Goal: Find specific page/section: Locate a particular part of the current website

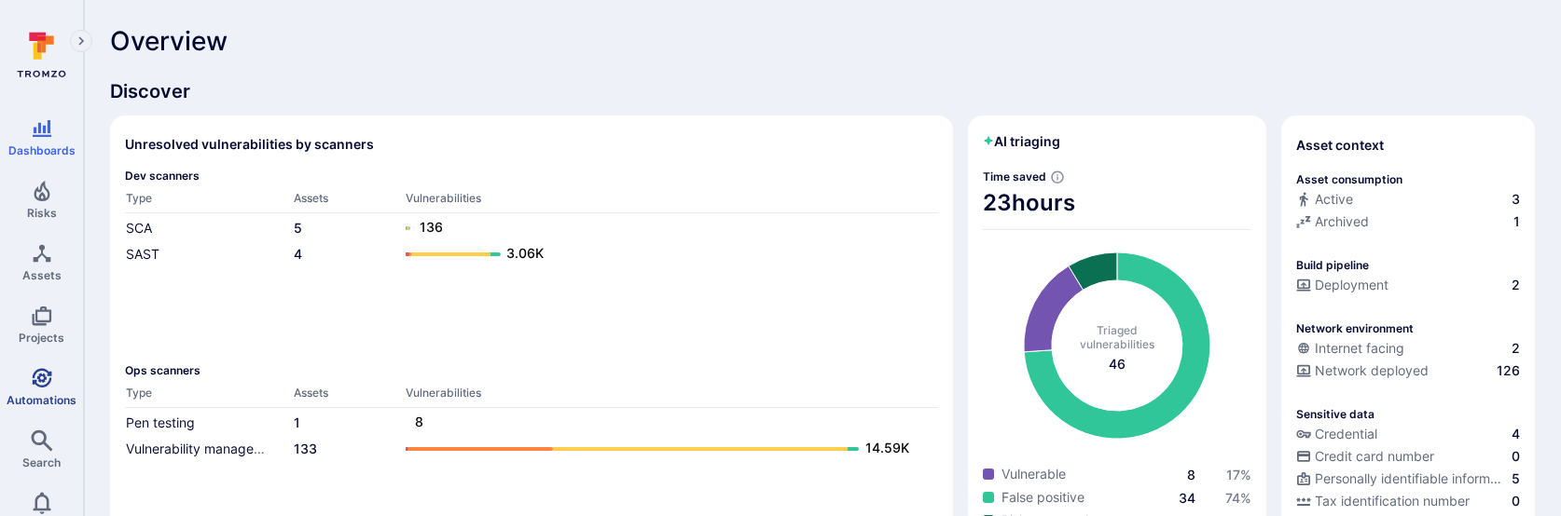
click at [36, 352] on span "Automations" at bounding box center [42, 400] width 70 height 14
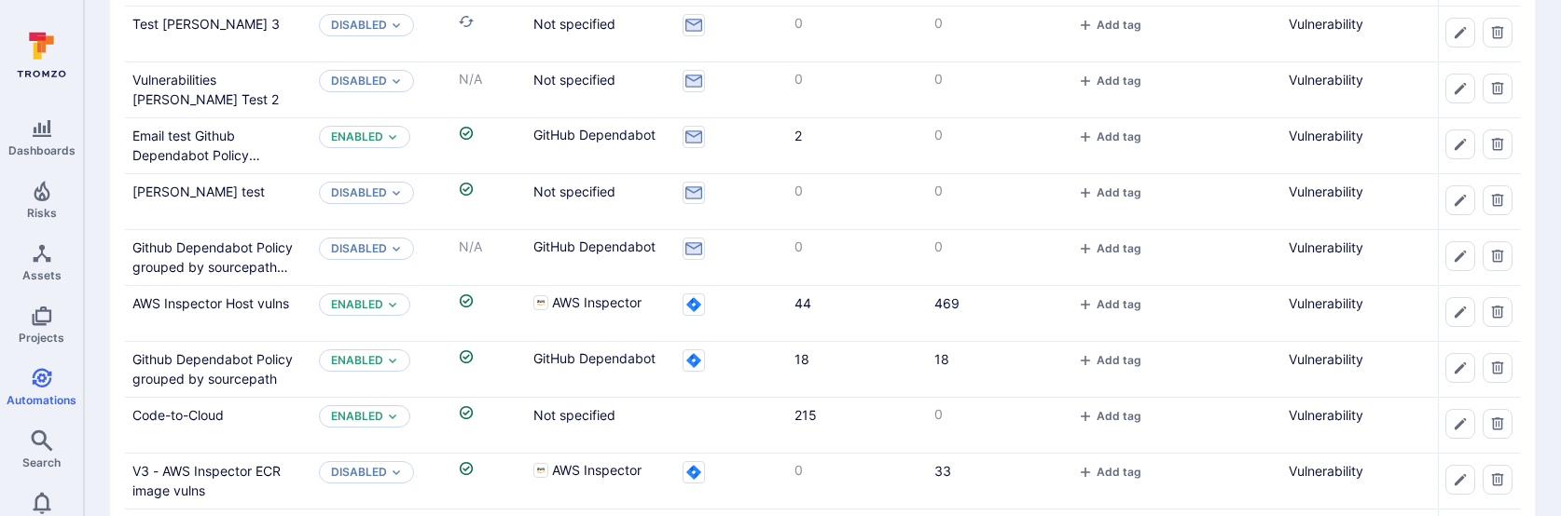
scroll to position [321, 0]
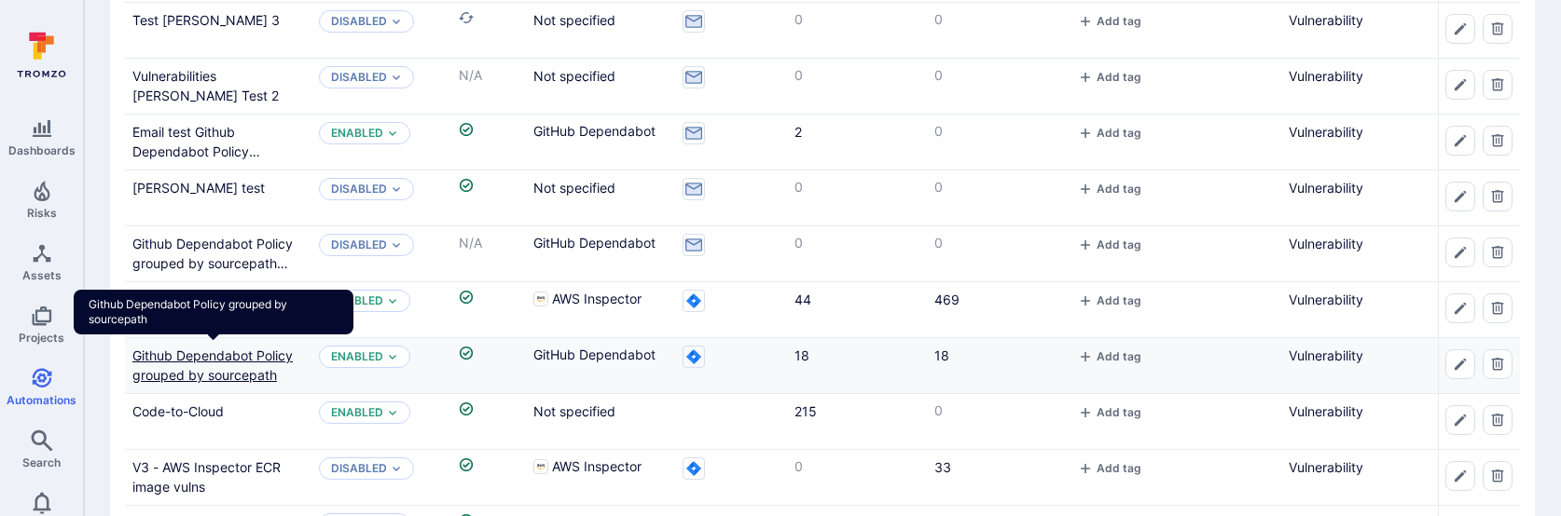
click at [231, 352] on link "Github Dependabot Policy grouped by sourcepath" at bounding box center [212, 365] width 160 height 35
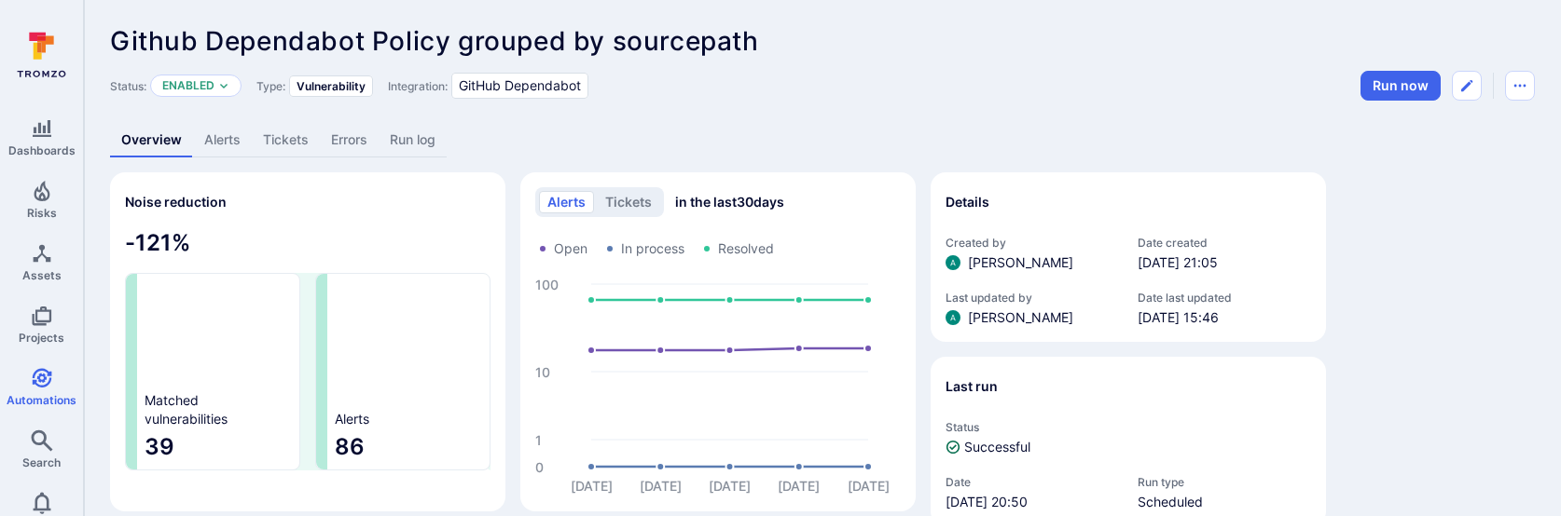
click at [278, 148] on link "Tickets" at bounding box center [286, 140] width 68 height 34
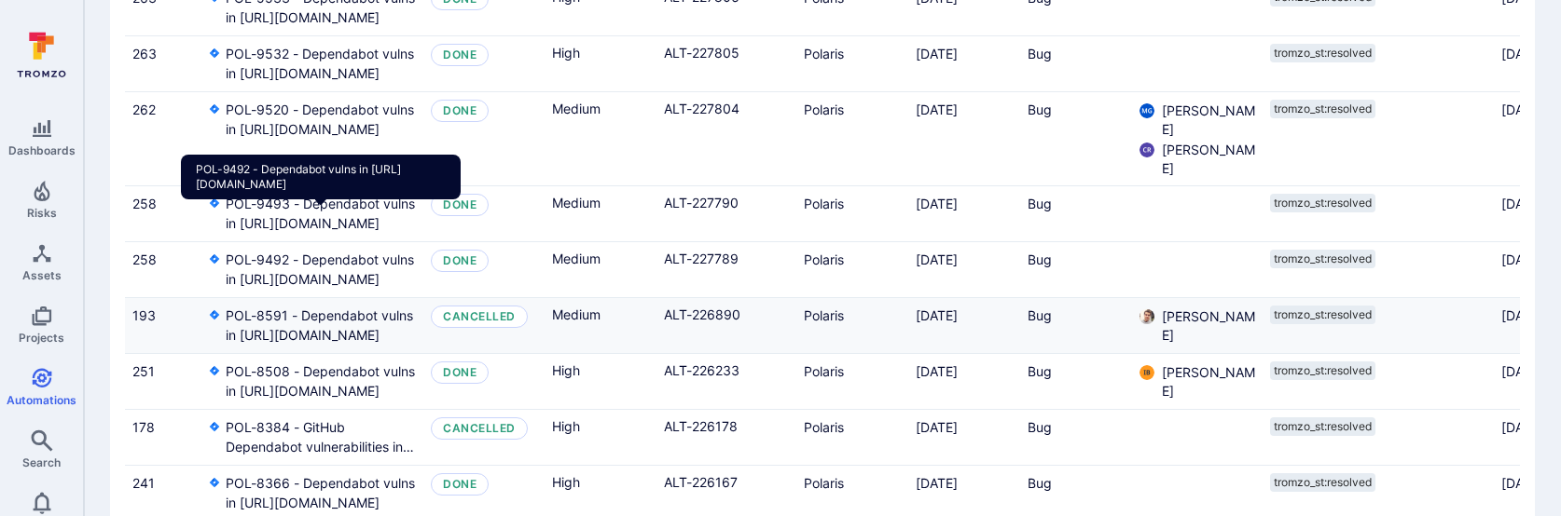
scroll to position [998, 0]
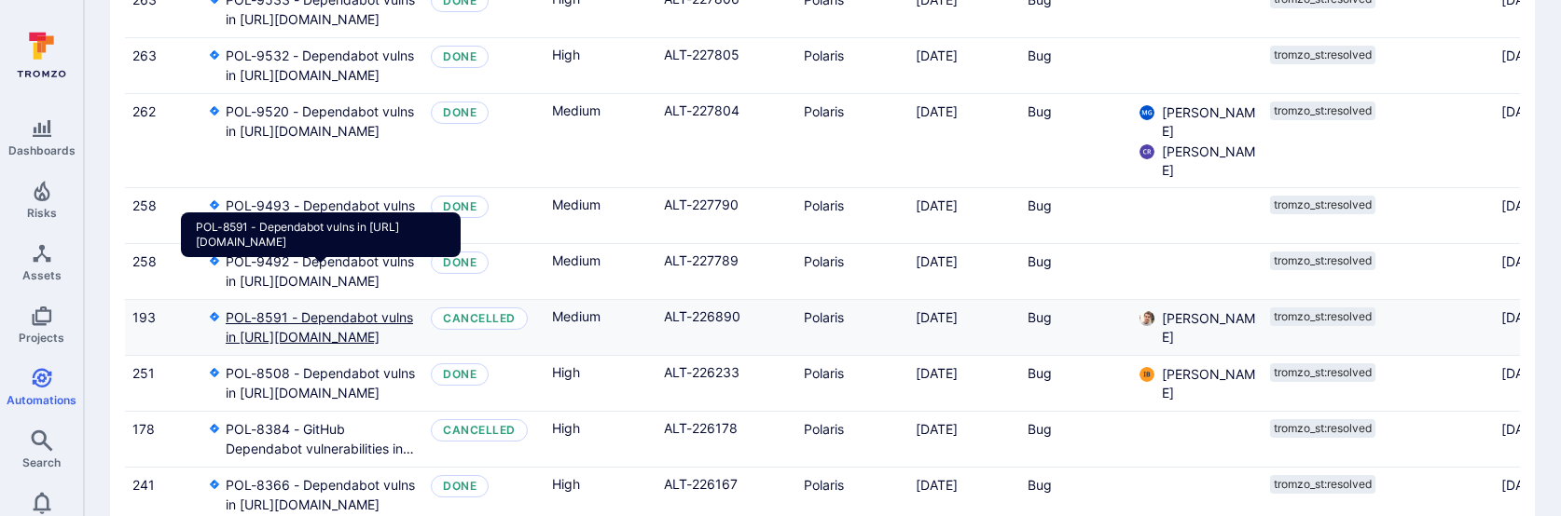
click at [364, 308] on link "POL-8591 - Dependabot vulns in https://github.com/TromsoSecurity/stereo/code/re…" at bounding box center [321, 327] width 190 height 39
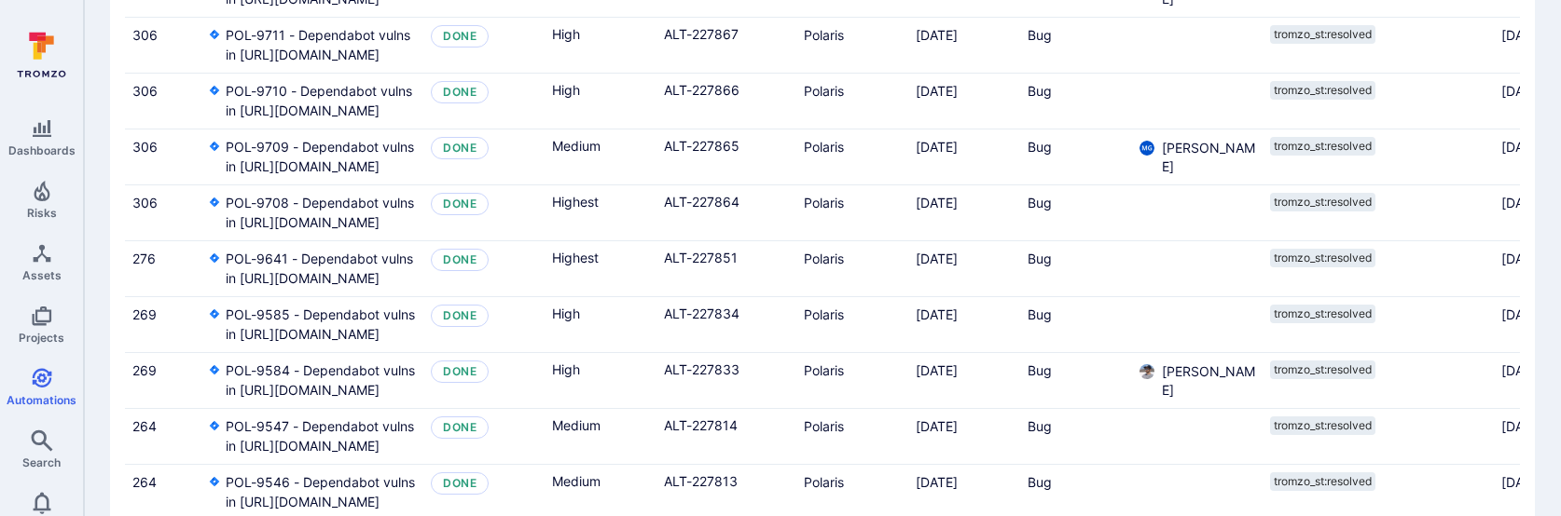
scroll to position [1020, 0]
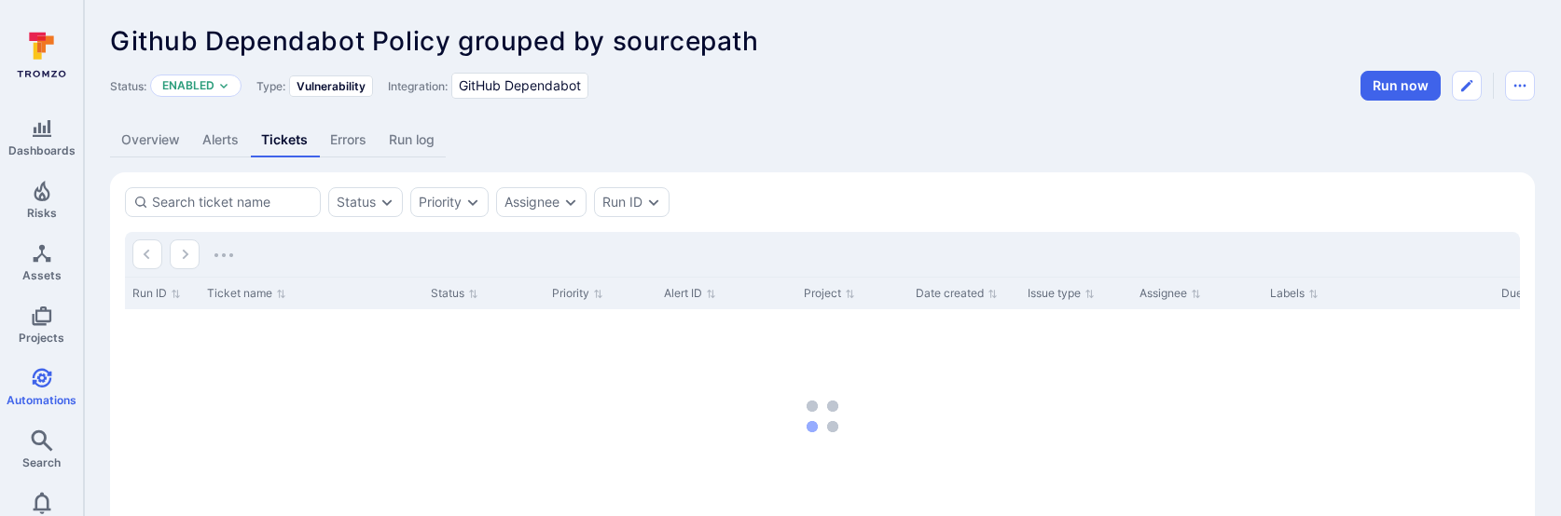
scroll to position [118, 0]
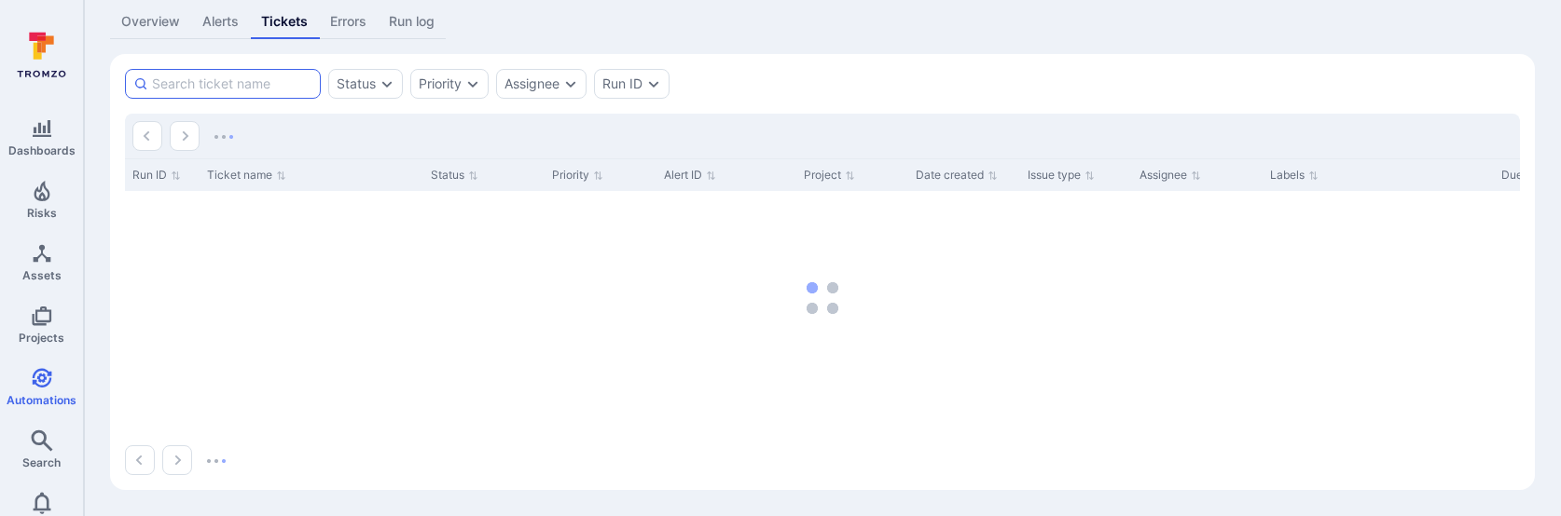
click at [227, 88] on input at bounding box center [232, 84] width 160 height 19
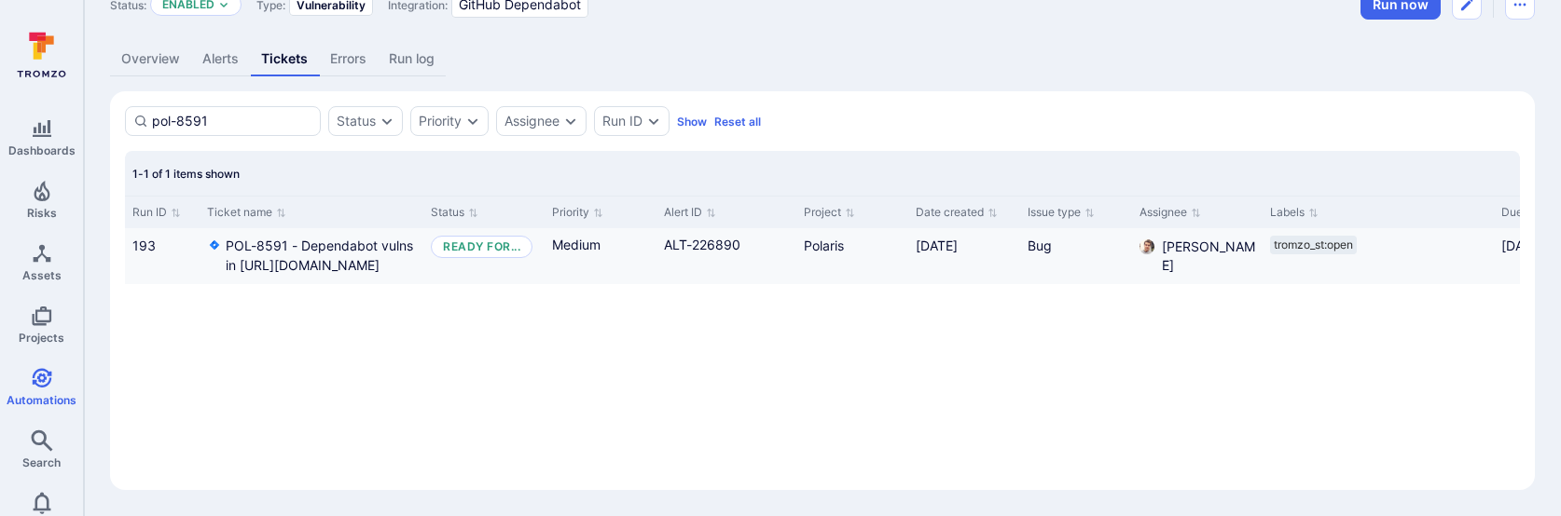
type input "pol-8591"
